Goal: Information Seeking & Learning: Check status

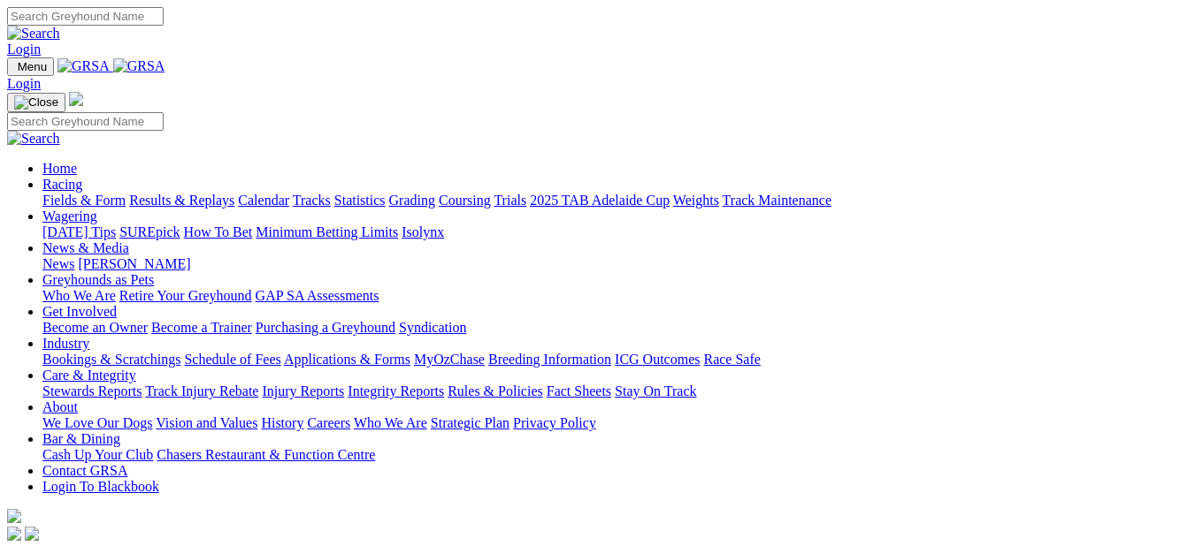
scroll to position [1503, 0]
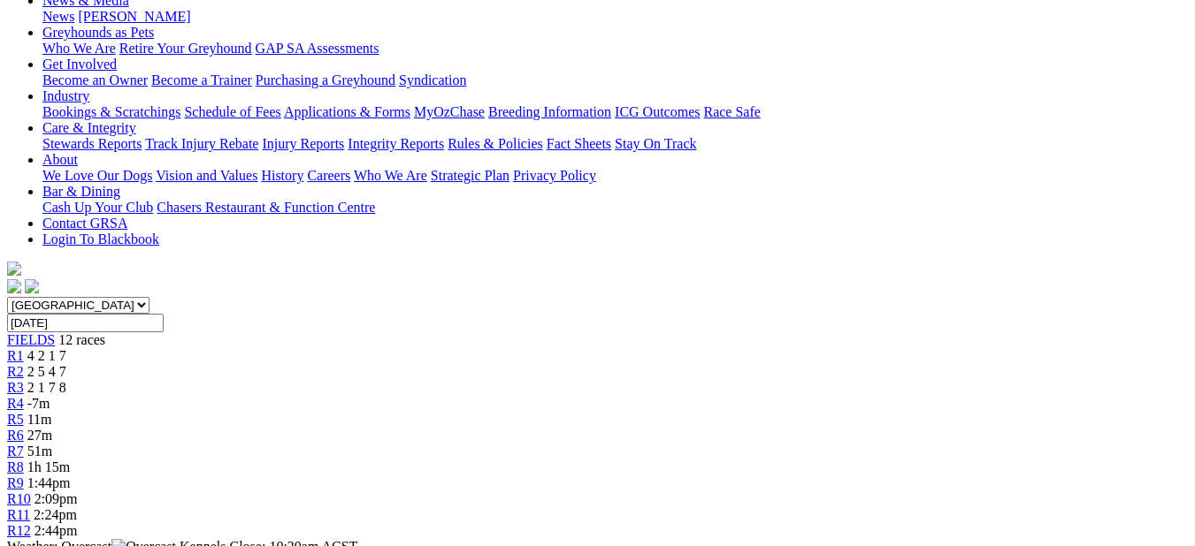
scroll to position [88, 0]
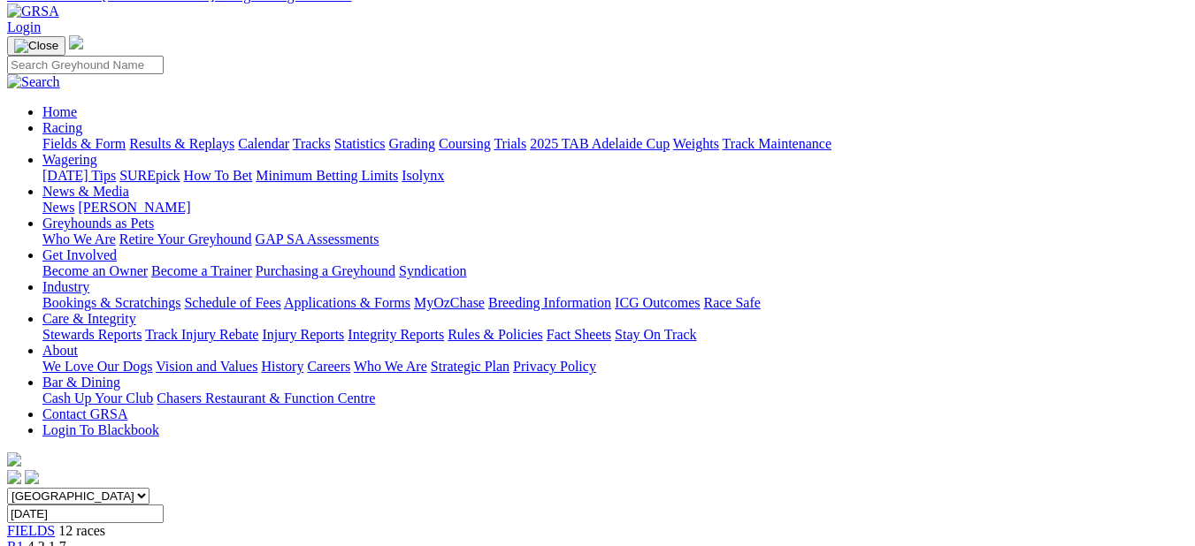
click at [195, 539] on div "R1 4 2 1 7" at bounding box center [597, 547] width 1180 height 16
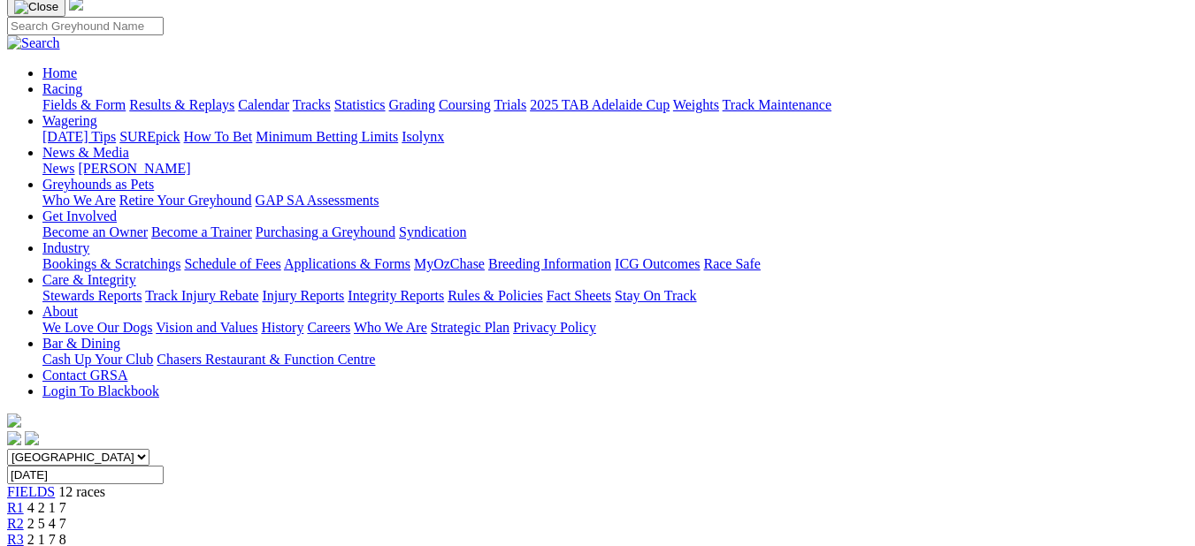
scroll to position [111, 0]
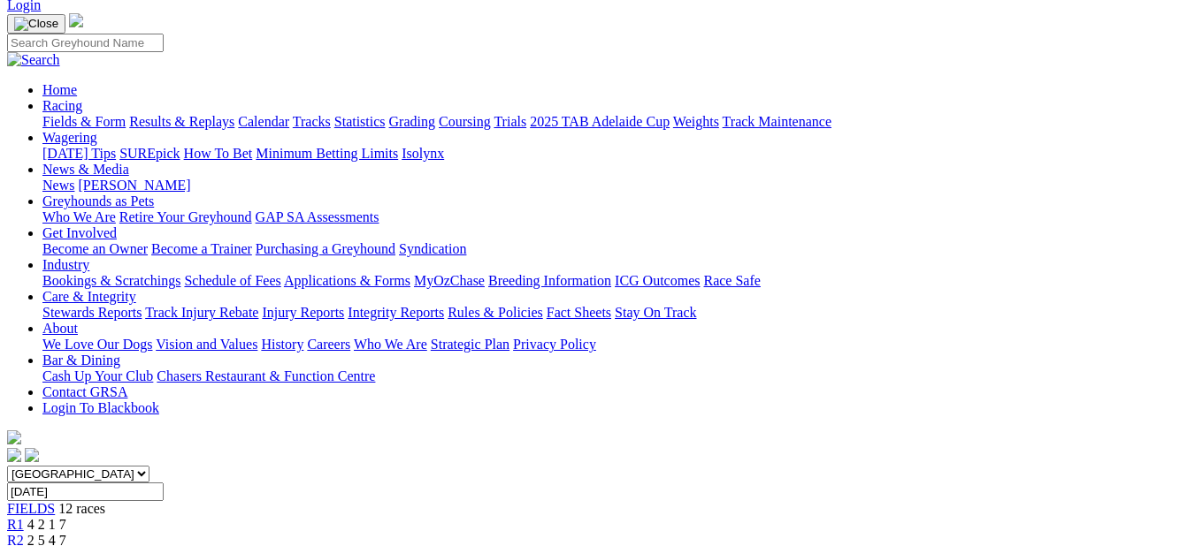
click at [66, 533] on span "2 5 4 7" at bounding box center [46, 540] width 39 height 15
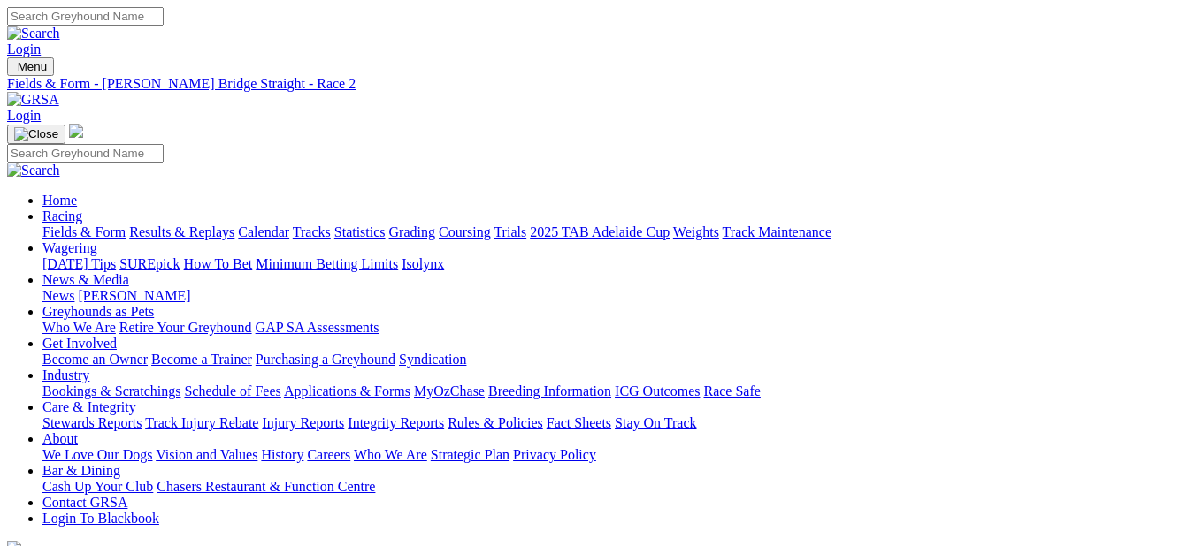
click at [197, 225] on link "Results & Replays" at bounding box center [181, 232] width 105 height 15
